Goal: Task Accomplishment & Management: Manage account settings

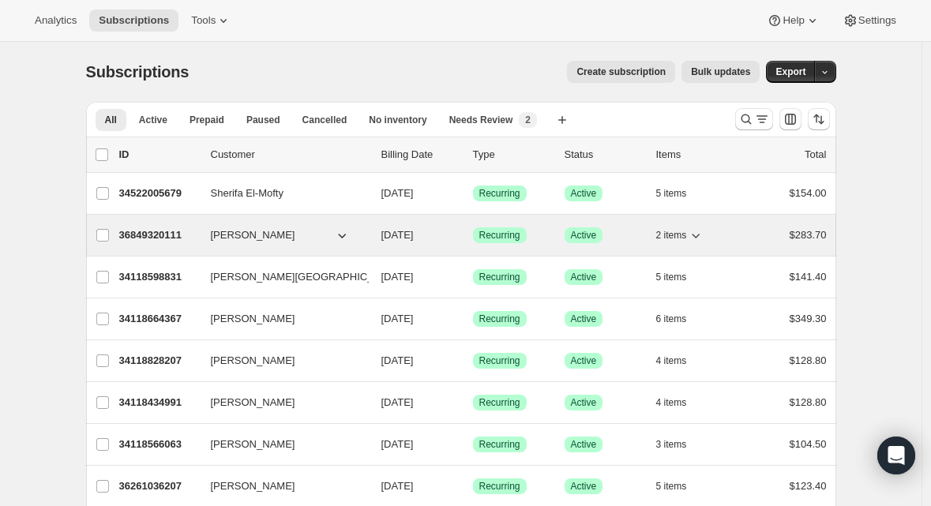
click at [155, 227] on p "36849320111" at bounding box center [158, 235] width 79 height 16
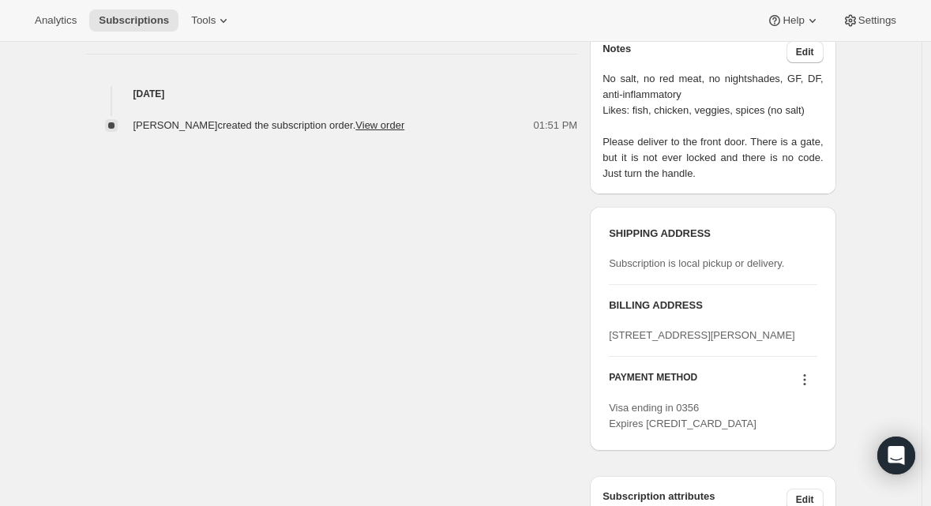
scroll to position [607, 0]
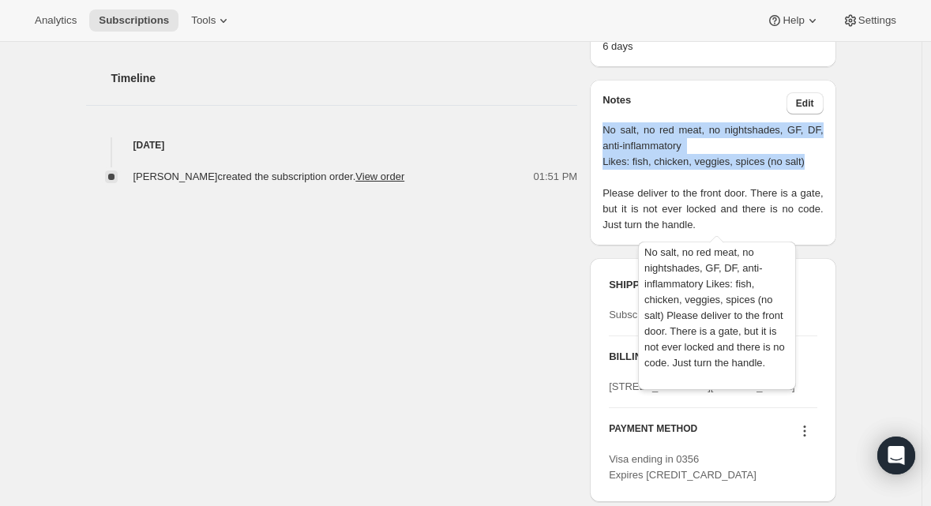
drag, startPoint x: 608, startPoint y: 128, endPoint x: 826, endPoint y: 162, distance: 220.6
click at [823, 162] on span "No salt, no red meat, no nightshades, GF, DF, anti-inflammatory Likes: fish, ch…" at bounding box center [713, 177] width 220 height 111
copy span "No salt, no red meat, no nightshades, GF, DF, anti-inflammatory Likes: fish, ch…"
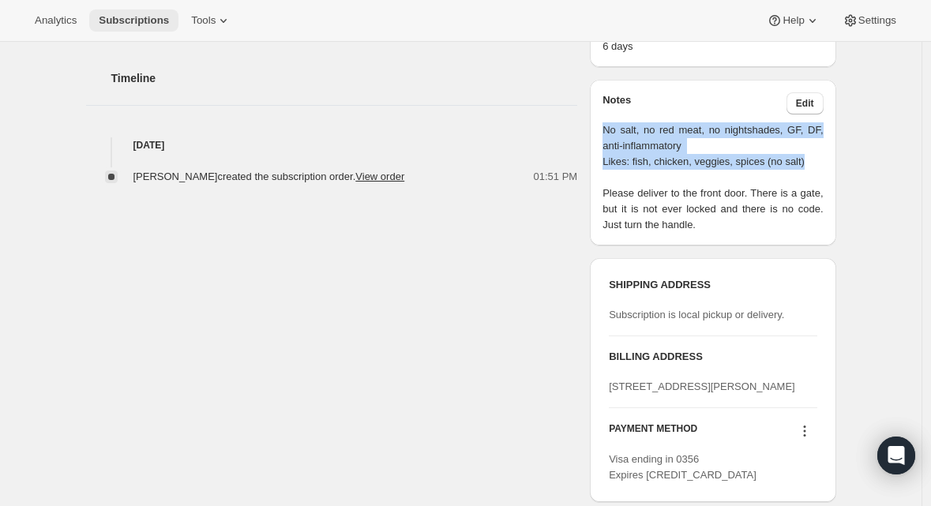
click at [127, 21] on span "Subscriptions" at bounding box center [134, 20] width 70 height 13
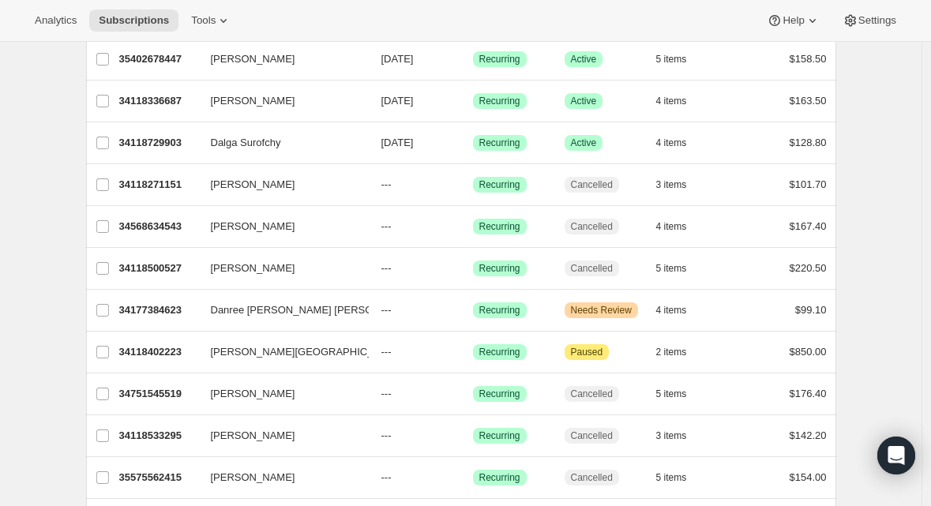
scroll to position [1190, 0]
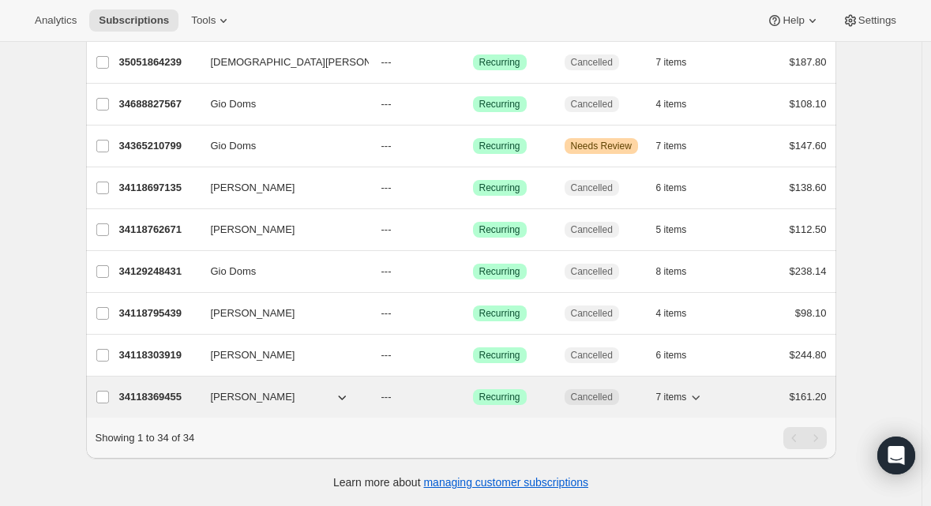
click at [161, 389] on p "34118369455" at bounding box center [158, 397] width 79 height 16
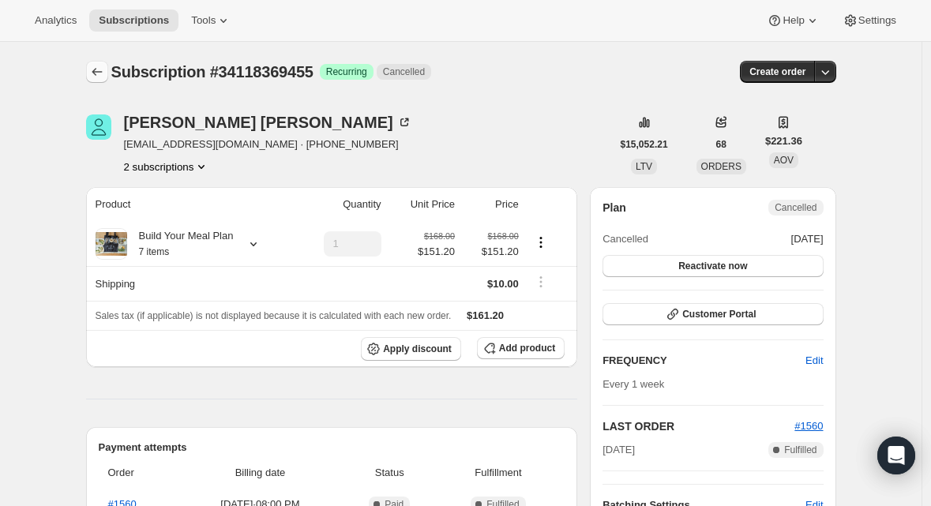
click at [94, 68] on icon "Subscriptions" at bounding box center [97, 72] width 16 height 16
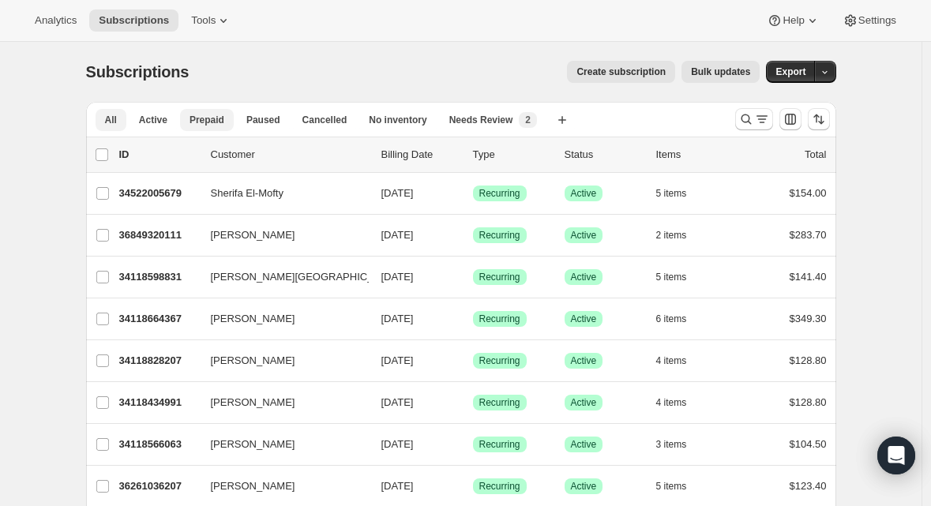
click at [164, 119] on span "Active" at bounding box center [153, 120] width 28 height 13
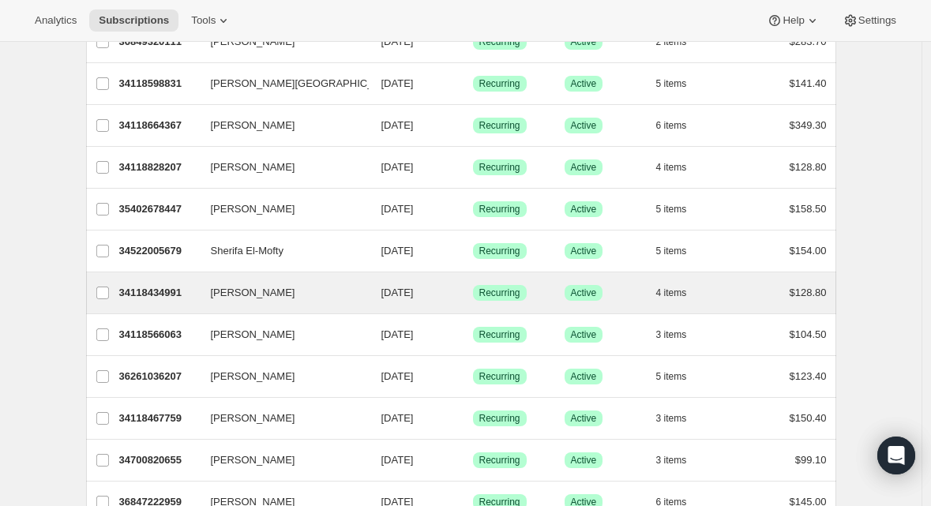
scroll to position [149, 0]
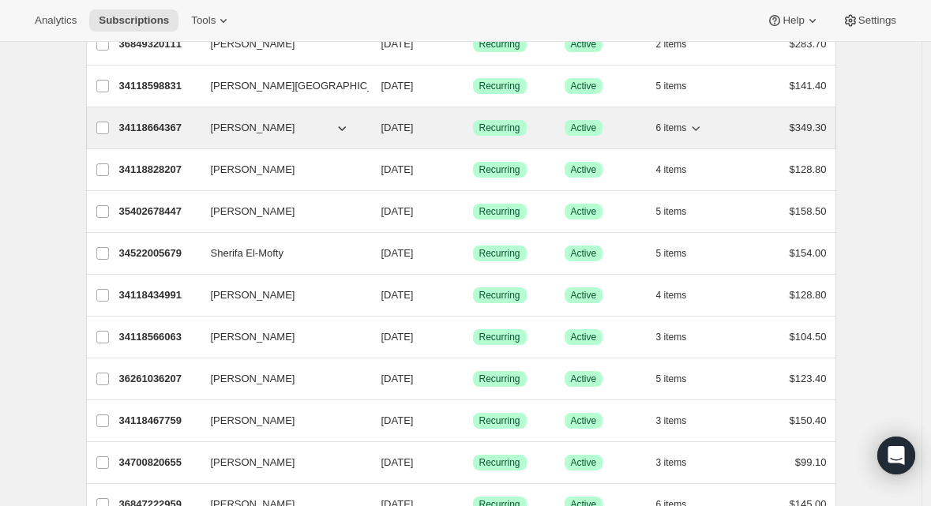
click at [140, 129] on p "34118664367" at bounding box center [158, 128] width 79 height 16
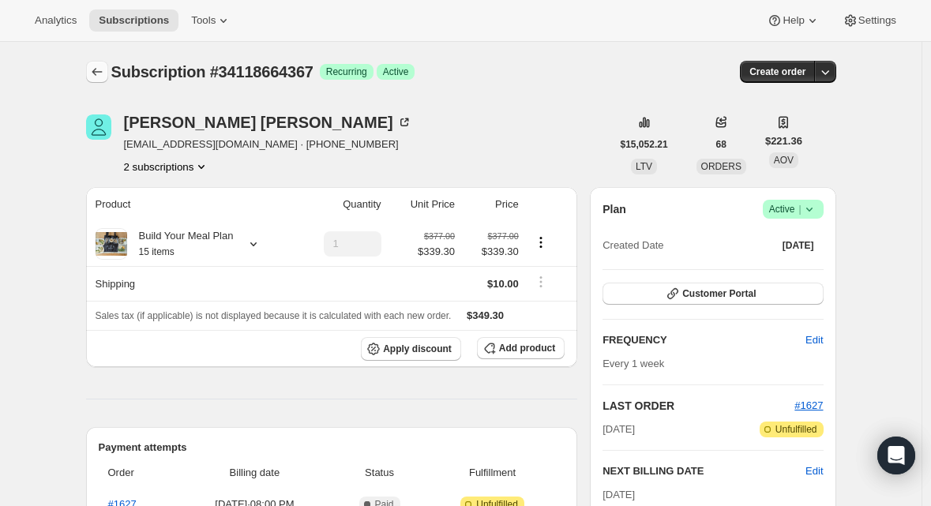
click at [95, 75] on icon "Subscriptions" at bounding box center [97, 72] width 16 height 16
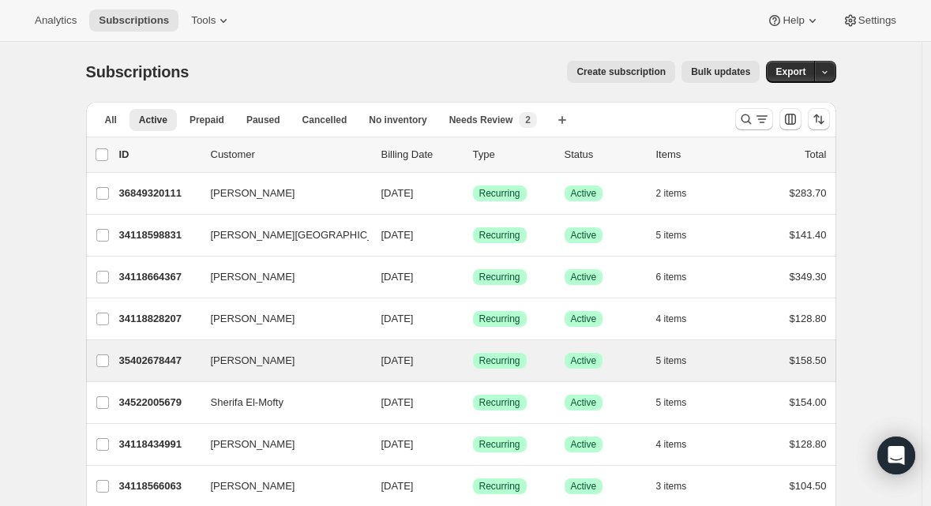
scroll to position [31, 0]
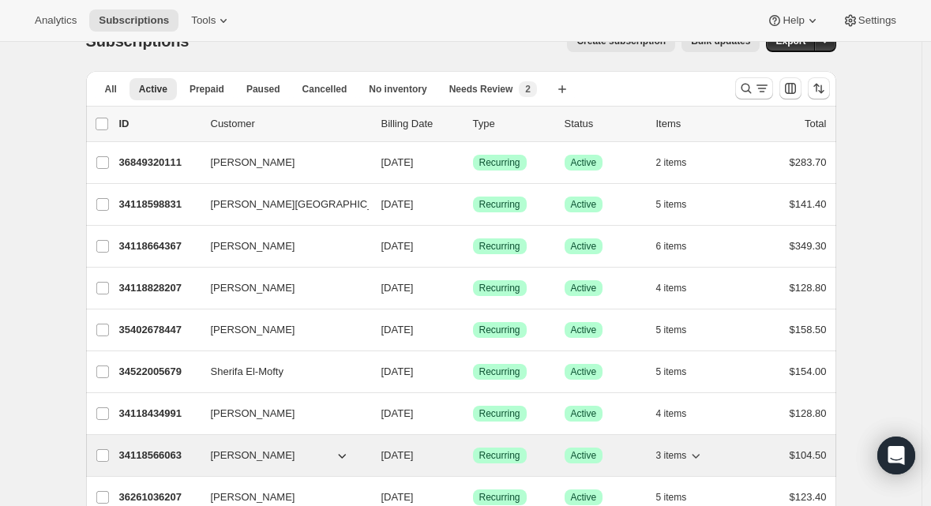
click at [160, 454] on p "34118566063" at bounding box center [158, 456] width 79 height 16
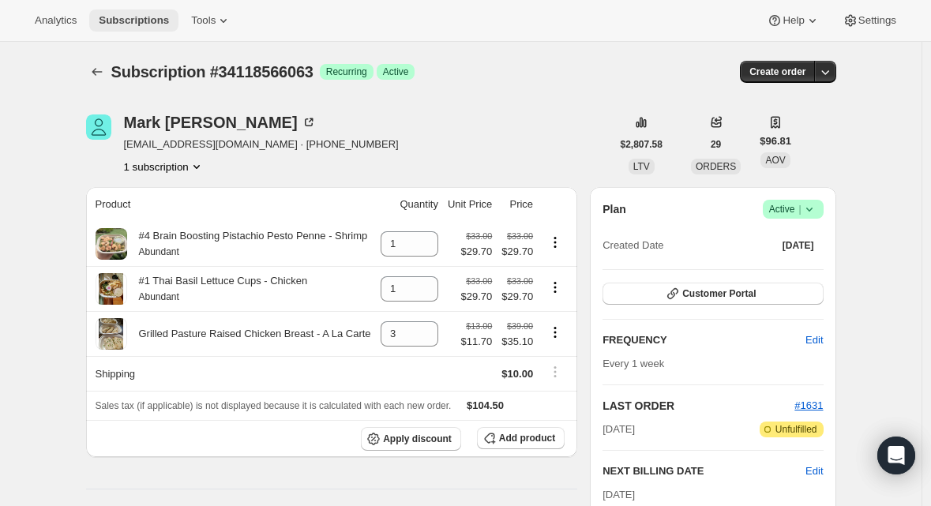
click at [120, 22] on span "Subscriptions" at bounding box center [134, 20] width 70 height 13
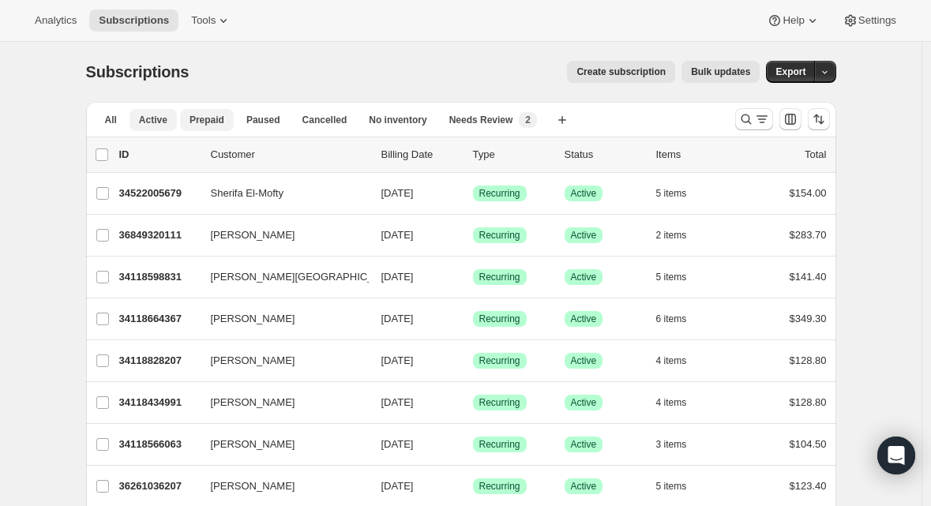
click at [201, 126] on span "Prepaid" at bounding box center [207, 120] width 35 height 13
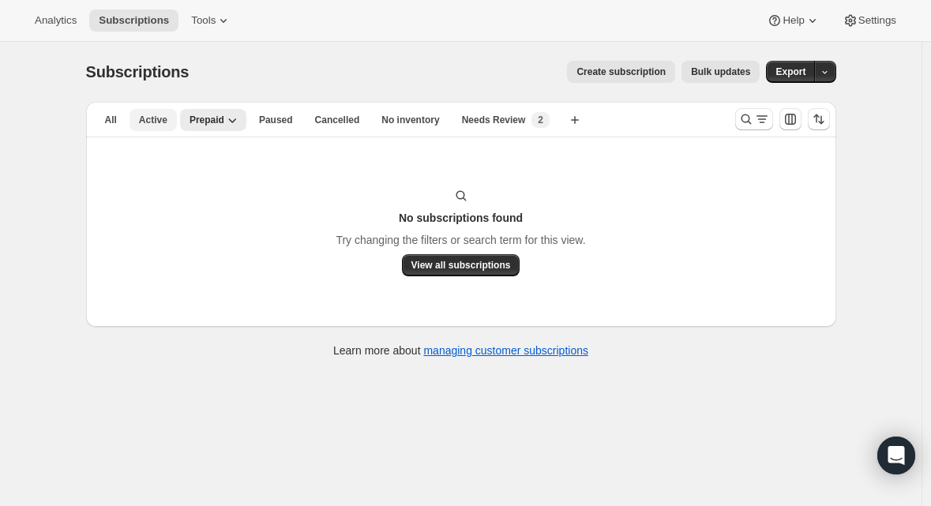
click at [166, 125] on span "Active" at bounding box center [153, 120] width 28 height 13
